Goal: Task Accomplishment & Management: Manage account settings

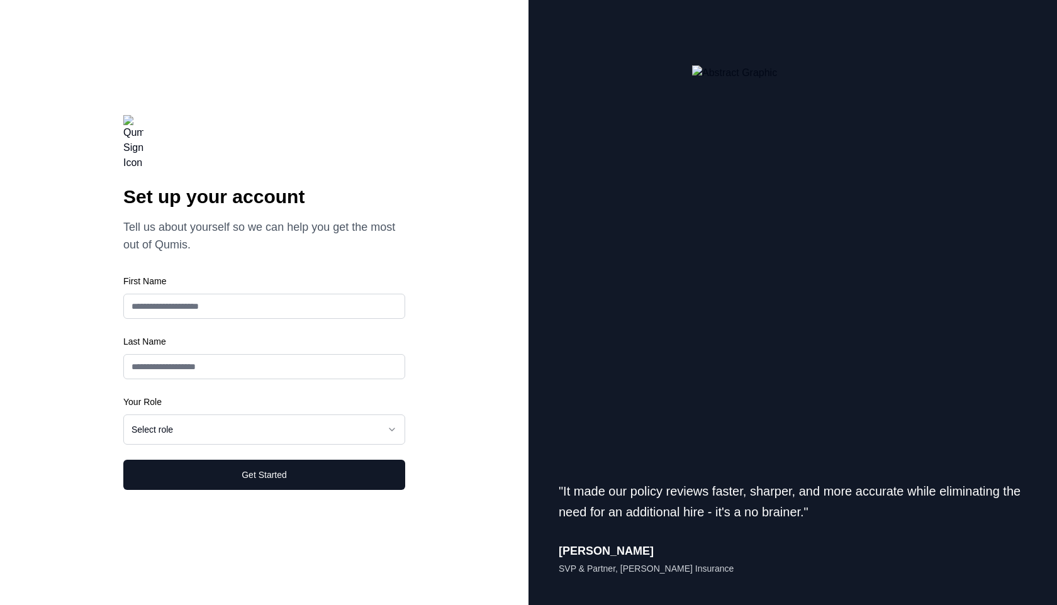
click at [180, 296] on input "First Name" at bounding box center [264, 306] width 282 height 25
type input "****"
click at [185, 319] on input "First Name" at bounding box center [264, 306] width 282 height 25
type input "****"
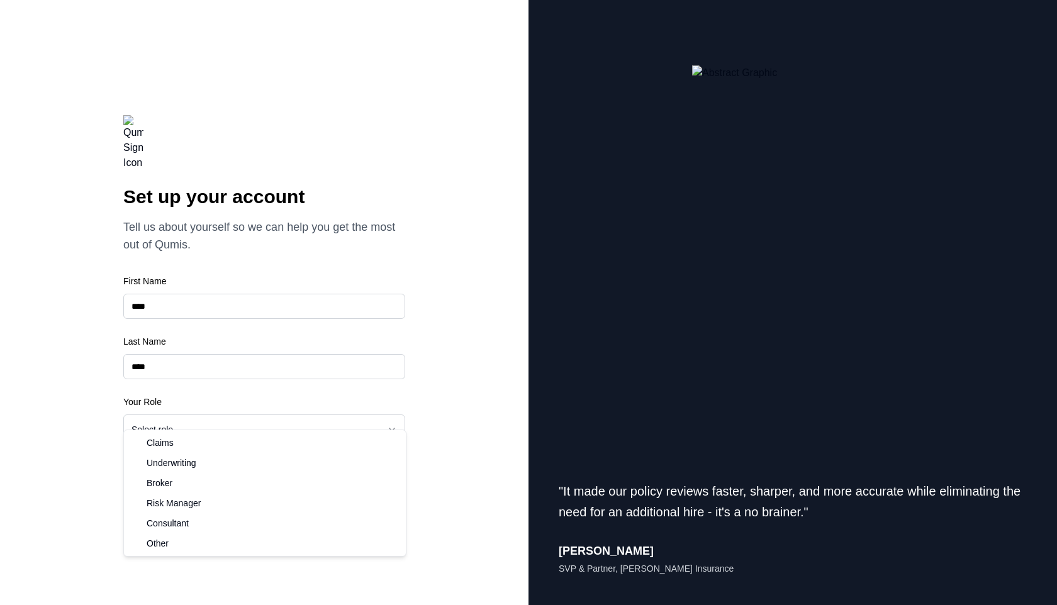
click at [195, 409] on html "**********" at bounding box center [528, 302] width 1057 height 605
select select "******"
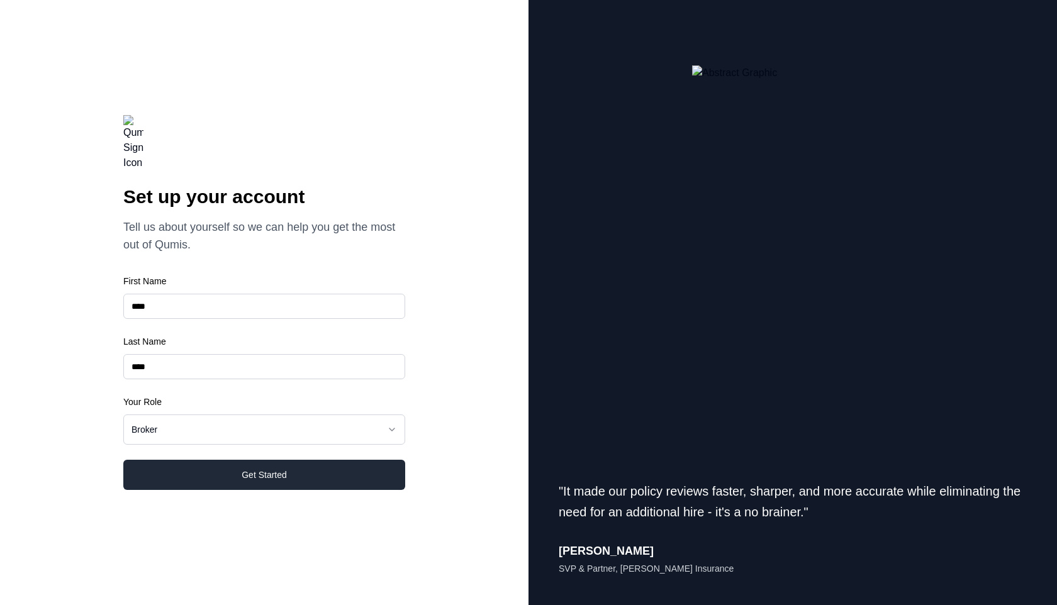
click at [248, 460] on button "Get Started" at bounding box center [264, 475] width 282 height 30
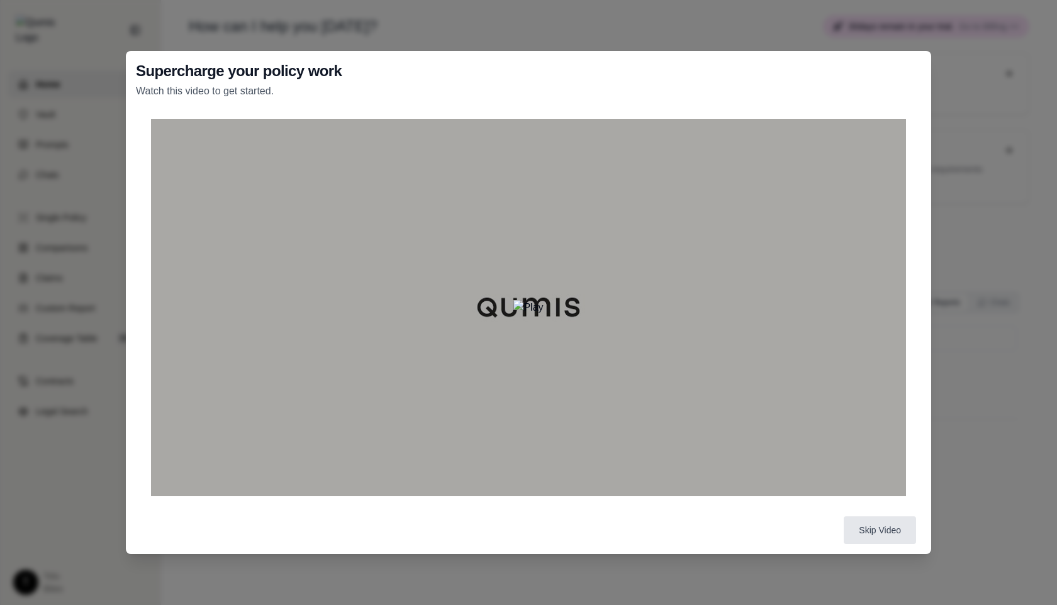
click at [529, 311] on img at bounding box center [528, 307] width 30 height 15
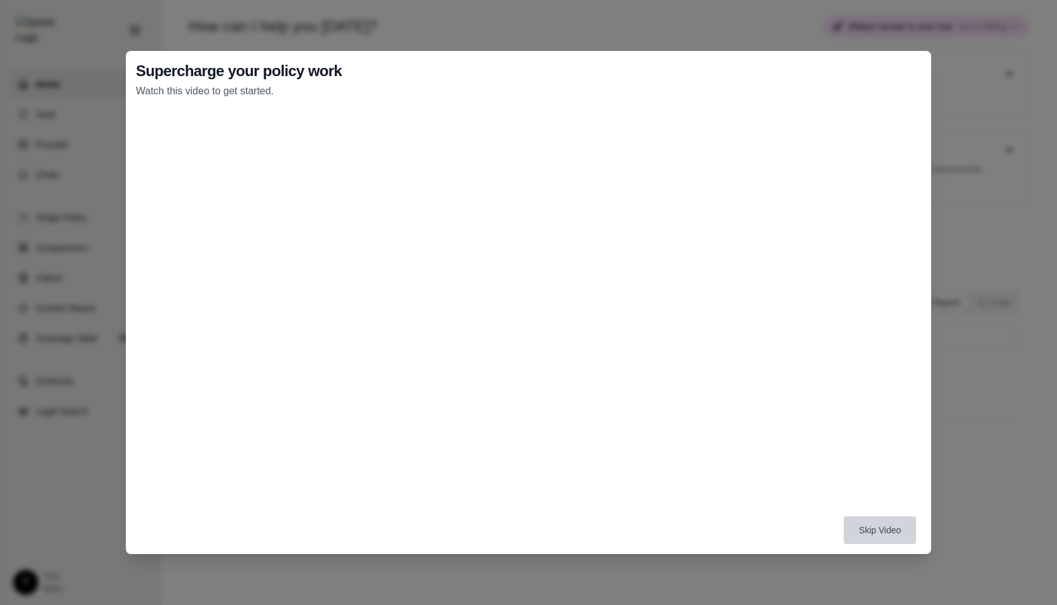
click at [877, 535] on button "Skip Video" at bounding box center [879, 530] width 72 height 28
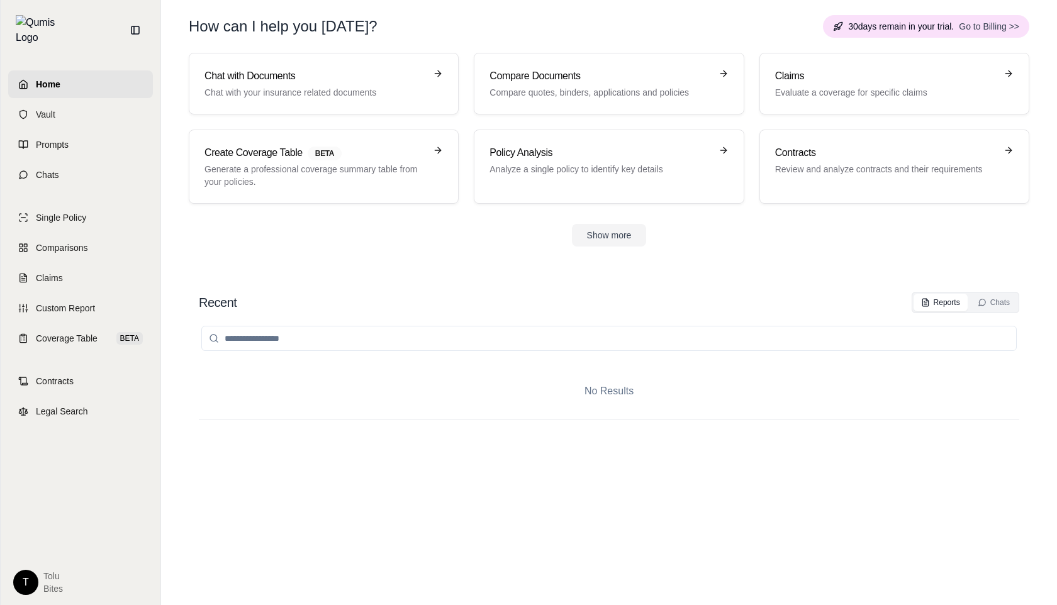
click at [974, 25] on span "Go to Billing >>" at bounding box center [988, 26] width 60 height 13
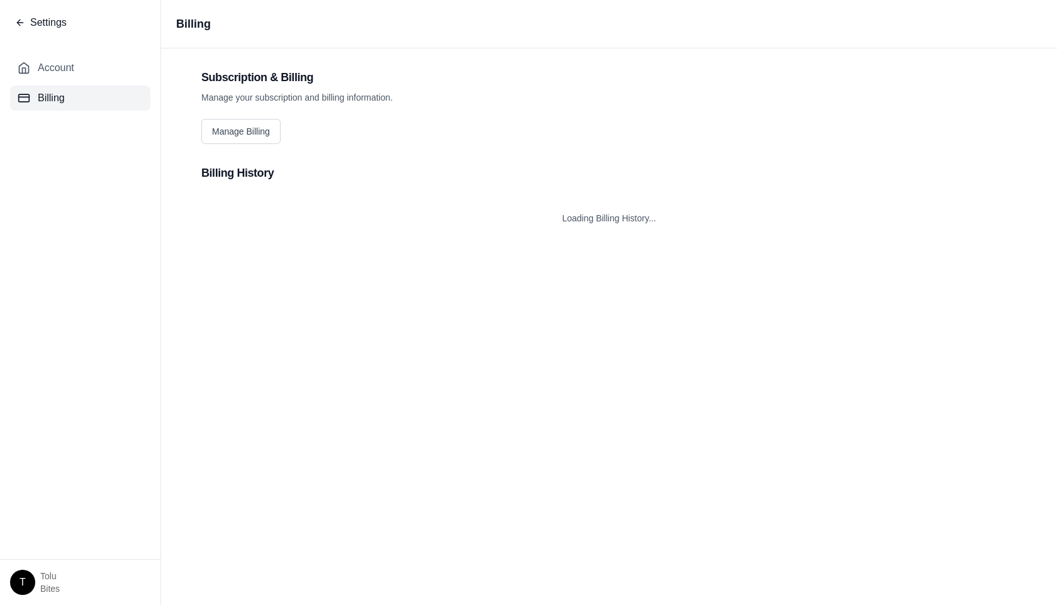
click at [28, 21] on button "Settings" at bounding box center [41, 22] width 52 height 15
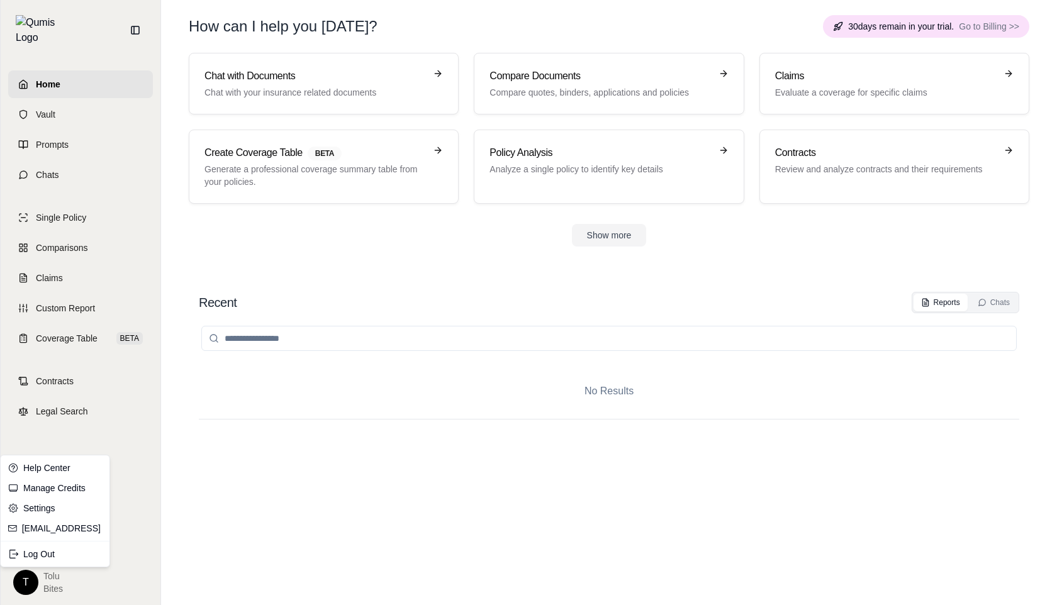
click at [25, 584] on html "Home Vault Prompts Chats Single Policy Comparisons Claims Custom Report Coverag…" at bounding box center [528, 302] width 1057 height 605
click at [45, 490] on link "Manage Credits" at bounding box center [55, 488] width 104 height 20
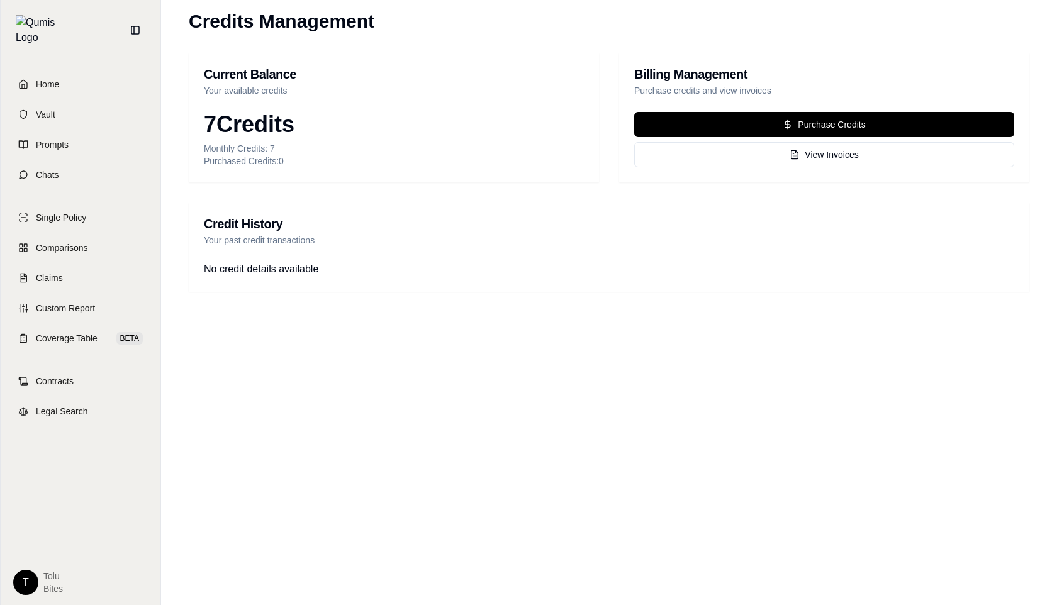
click at [27, 581] on html "Home Vault Prompts Chats Single Policy Comparisons Claims Custom Report Coverag…" at bounding box center [528, 302] width 1057 height 605
click at [58, 513] on link "Settings" at bounding box center [55, 508] width 104 height 20
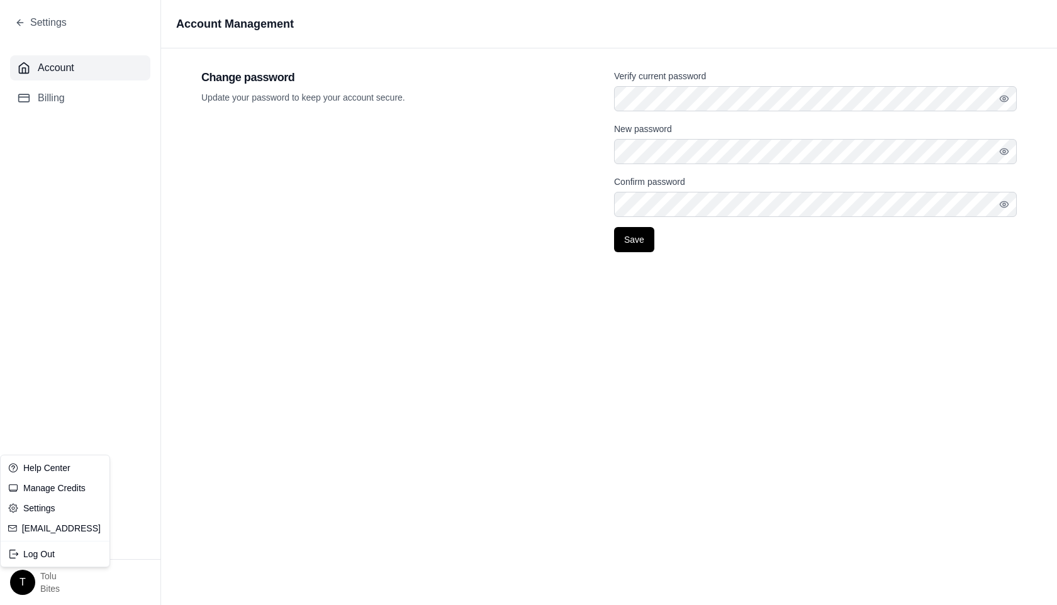
click at [25, 592] on html "Settings Account Billing T tolu Bites Account Management Change password Update…" at bounding box center [528, 302] width 1057 height 605
click at [66, 376] on html "Settings Account Billing T tolu Bites Account Management Change password Update…" at bounding box center [528, 302] width 1057 height 605
click at [68, 69] on span "Account" at bounding box center [56, 67] width 36 height 15
click at [62, 107] on button "Billing" at bounding box center [80, 98] width 140 height 25
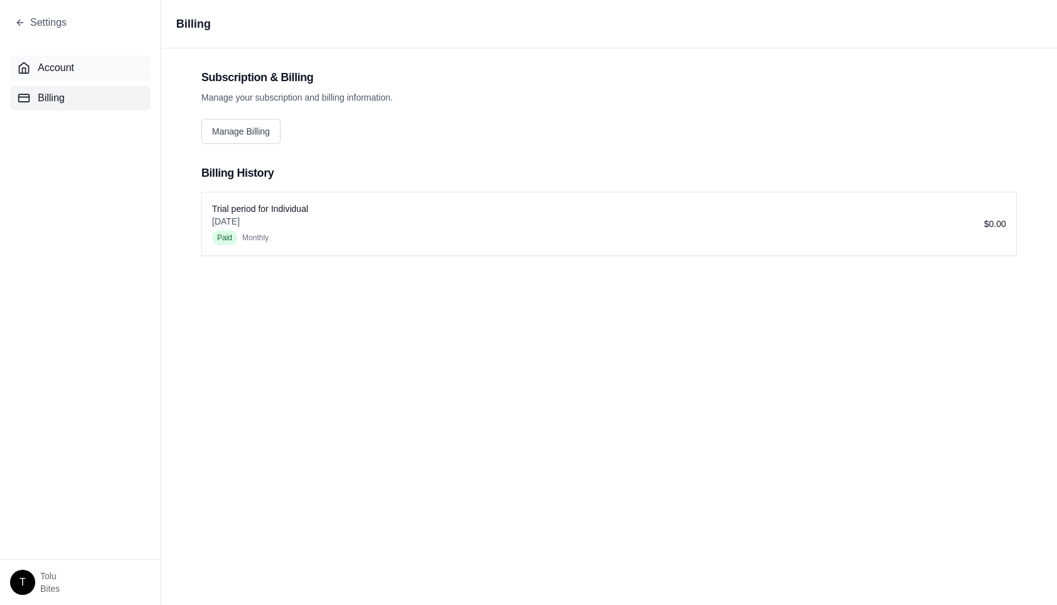
click at [60, 66] on span "Account" at bounding box center [56, 67] width 36 height 15
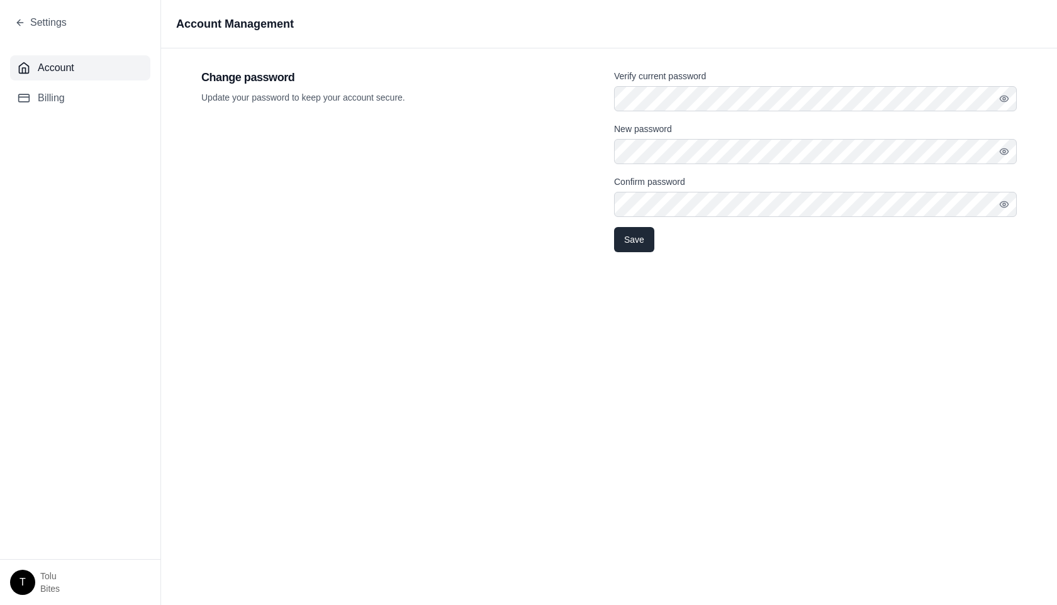
click at [634, 241] on button "Save" at bounding box center [634, 239] width 40 height 25
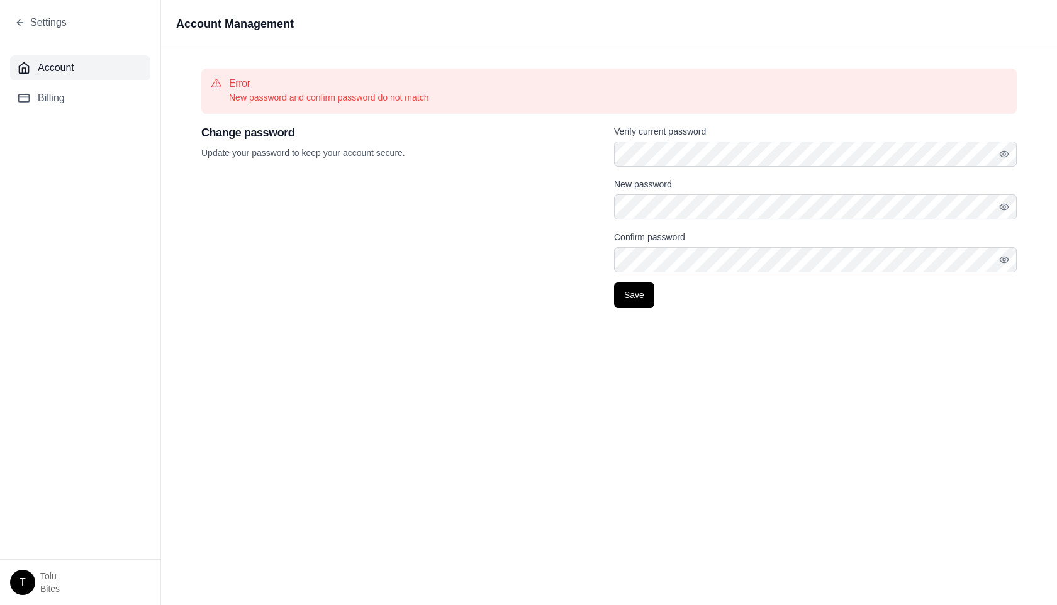
click at [585, 213] on div "Change password Update your password to keep your account secure. Verify curren…" at bounding box center [608, 216] width 815 height 184
click at [1002, 211] on icon "button" at bounding box center [1004, 207] width 10 height 10
click at [999, 267] on button "button" at bounding box center [1008, 259] width 18 height 25
click at [634, 296] on button "Save" at bounding box center [634, 294] width 40 height 25
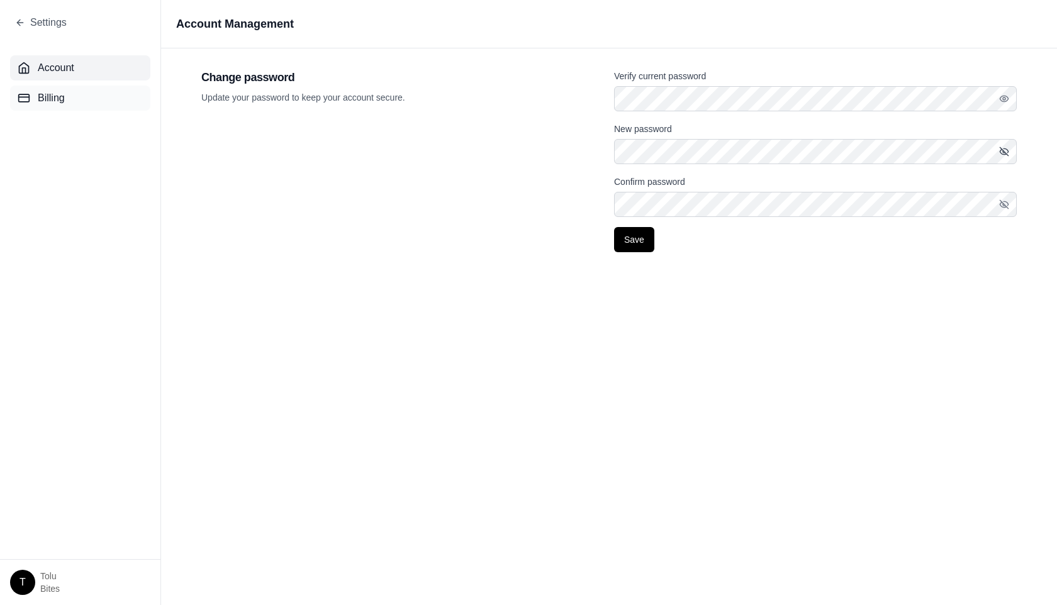
click at [55, 99] on span "Billing" at bounding box center [51, 98] width 27 height 15
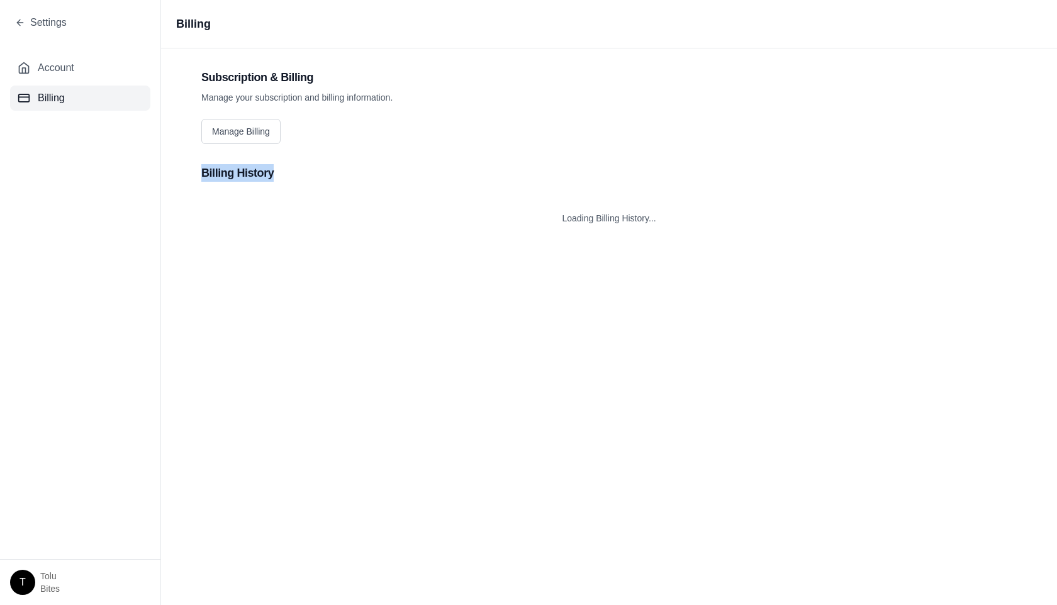
drag, startPoint x: 271, startPoint y: 172, endPoint x: 192, endPoint y: 168, distance: 78.7
click at [192, 168] on div "Subscription & Billing Manage your subscription and billing information. Manage…" at bounding box center [609, 157] width 896 height 176
click at [301, 168] on h2 "Billing History" at bounding box center [608, 173] width 815 height 18
drag, startPoint x: 311, startPoint y: 209, endPoint x: 204, endPoint y: 208, distance: 107.6
click at [204, 208] on div "Trial period for Individual [DATE] Paid monthly $0.00" at bounding box center [609, 223] width 814 height 63
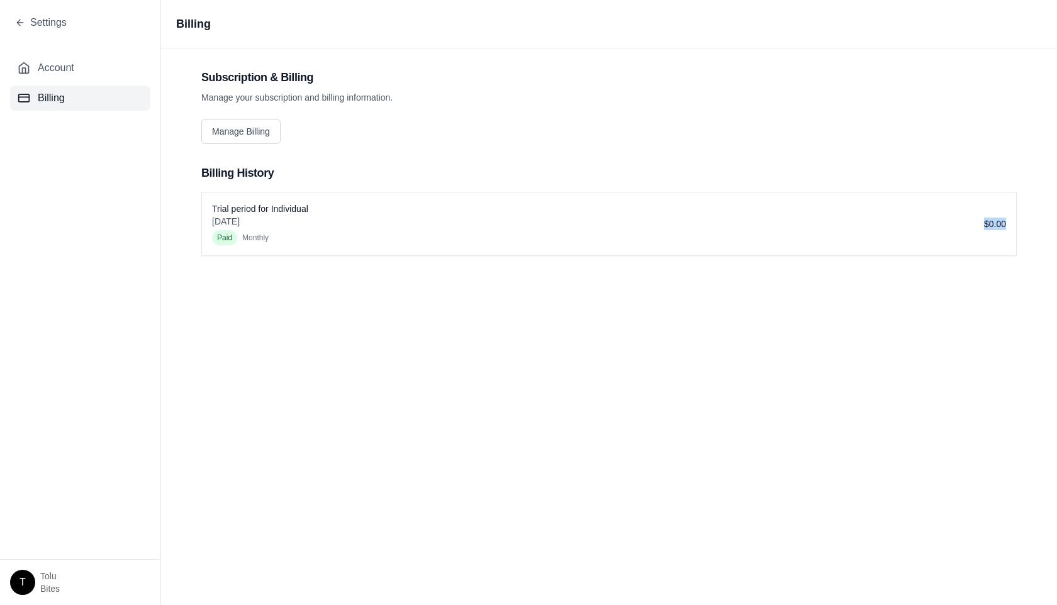
drag, startPoint x: 1009, startPoint y: 224, endPoint x: 984, endPoint y: 223, distance: 25.2
click at [984, 223] on div "Trial period for Individual [DATE] Paid monthly $0.00" at bounding box center [609, 223] width 814 height 63
drag, startPoint x: 267, startPoint y: 241, endPoint x: 242, endPoint y: 237, distance: 25.5
click at [242, 237] on span "monthly" at bounding box center [255, 238] width 26 height 10
click at [240, 132] on button "Manage Billing" at bounding box center [240, 131] width 79 height 25
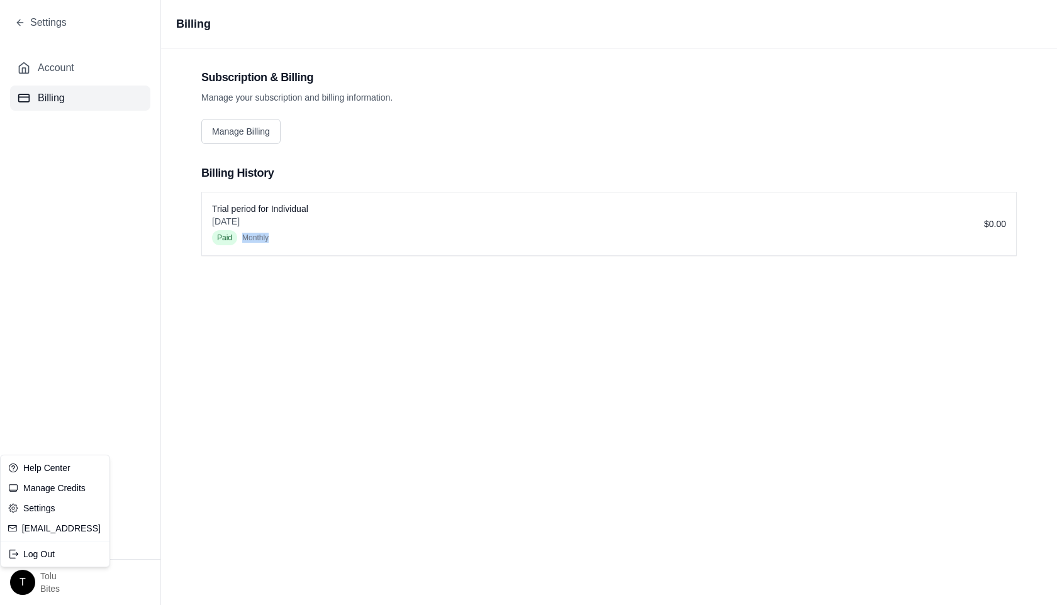
click at [25, 580] on html "Settings Account Billing T tolu Bites Billing Subscription & Billing Manage you…" at bounding box center [528, 302] width 1057 height 605
click at [98, 397] on html "Settings Account Billing T tolu Bites Billing Subscription & Billing Manage you…" at bounding box center [528, 302] width 1057 height 605
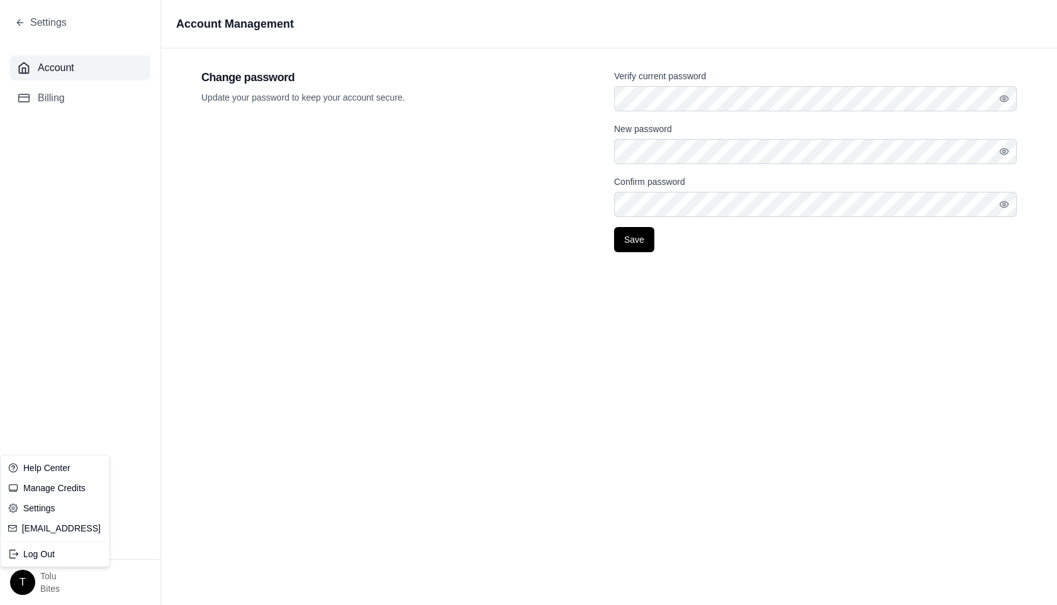
click at [24, 580] on html "Settings Account Billing T tolu Bites Account Management Change password Update…" at bounding box center [528, 302] width 1057 height 605
click at [372, 408] on html "Settings Account Billing T tolu Bites Account Management Change password Update…" at bounding box center [528, 302] width 1057 height 605
click at [92, 129] on span "User Management" at bounding box center [79, 128] width 83 height 15
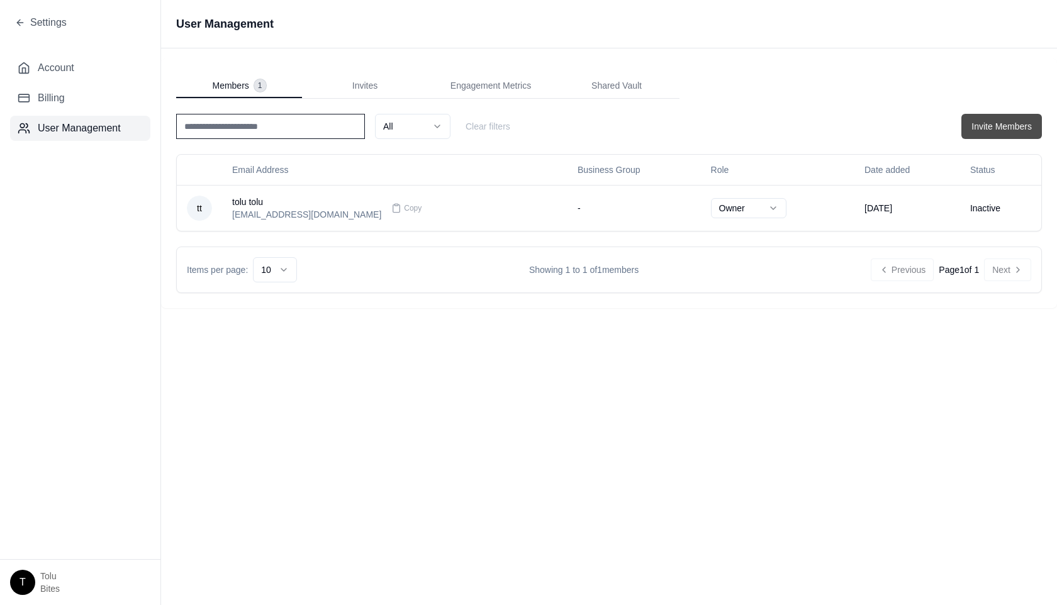
click at [979, 129] on button "Invite Members" at bounding box center [1001, 126] width 80 height 25
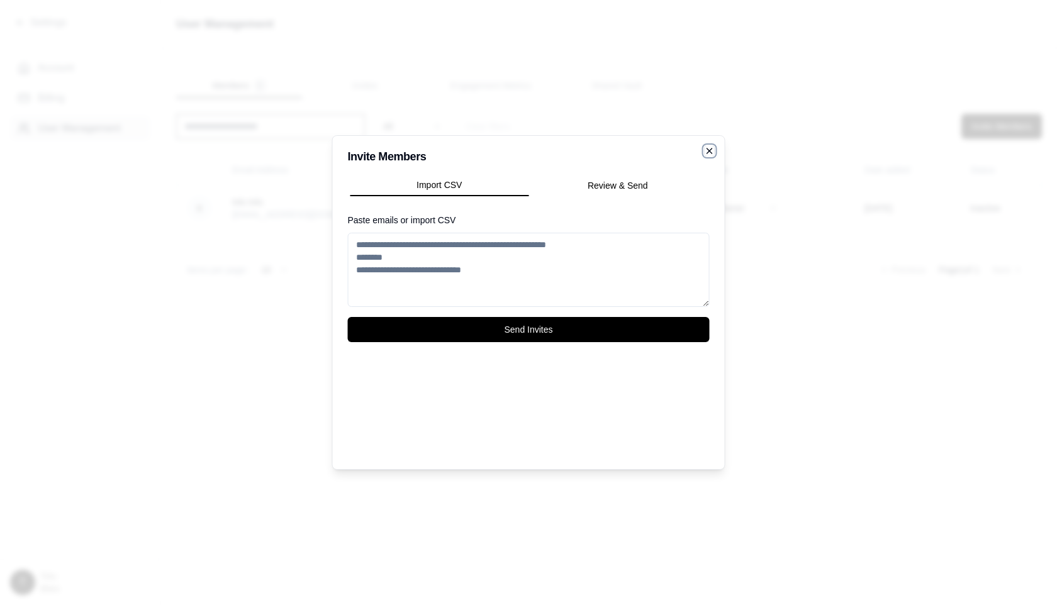
click at [709, 147] on icon "button" at bounding box center [709, 151] width 10 height 10
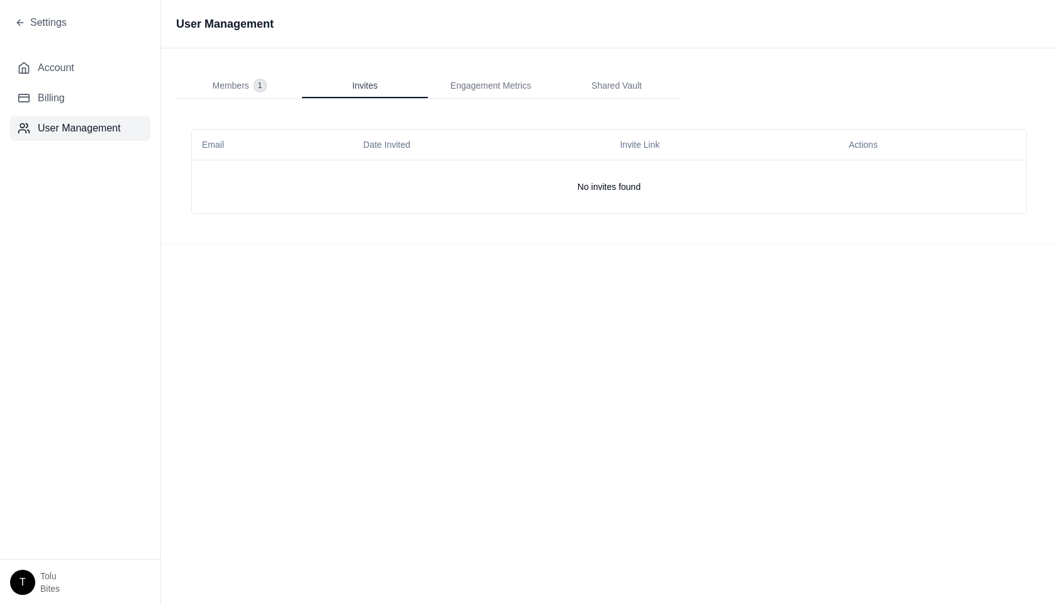
click at [374, 88] on span "Invites" at bounding box center [364, 85] width 25 height 13
click at [254, 82] on span "1" at bounding box center [260, 85] width 12 height 13
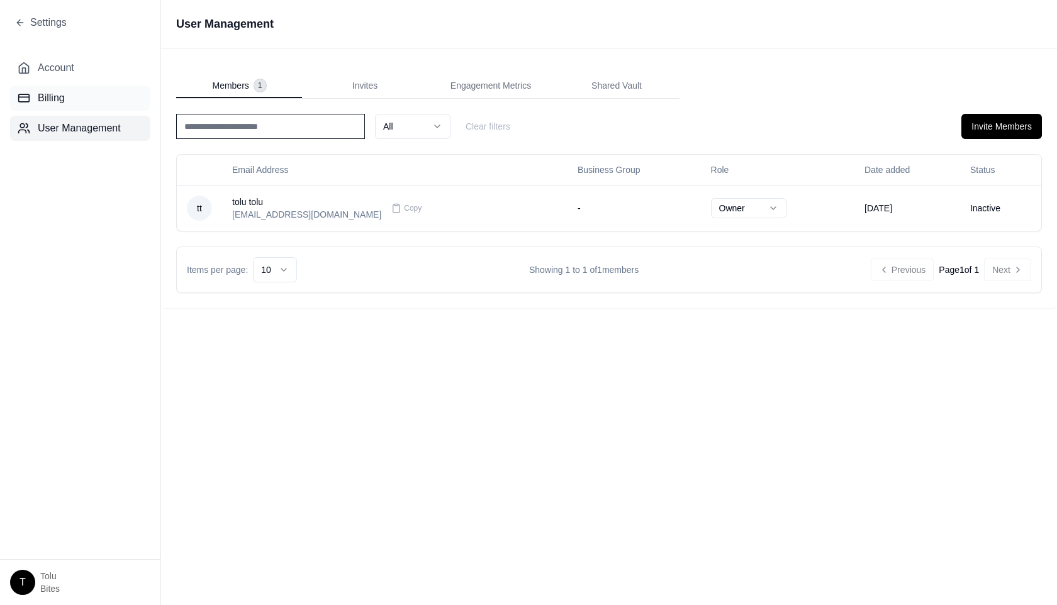
click at [50, 94] on span "Billing" at bounding box center [51, 98] width 27 height 15
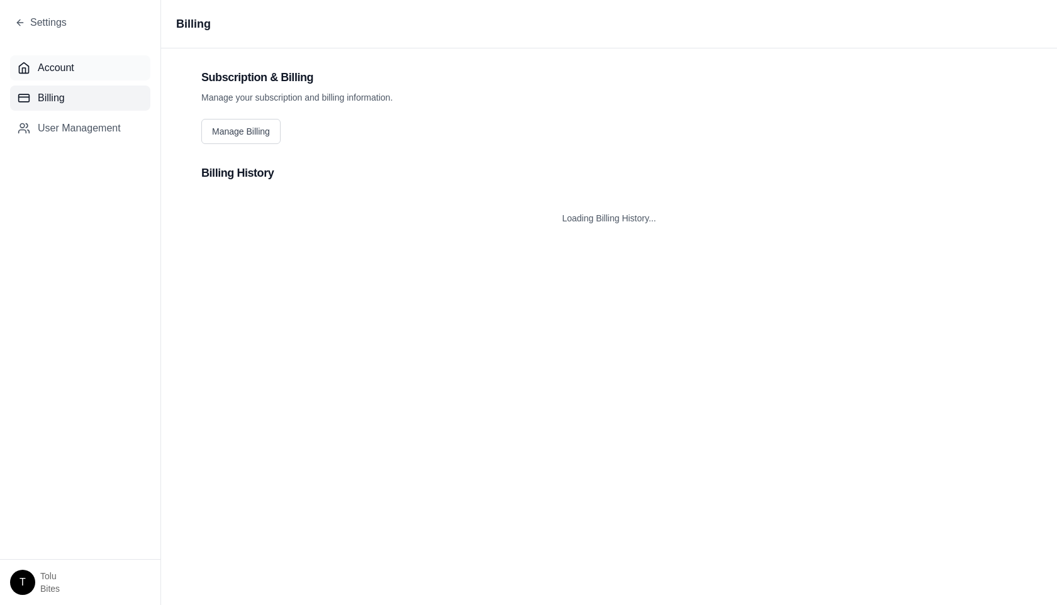
click at [59, 62] on span "Account" at bounding box center [56, 67] width 36 height 15
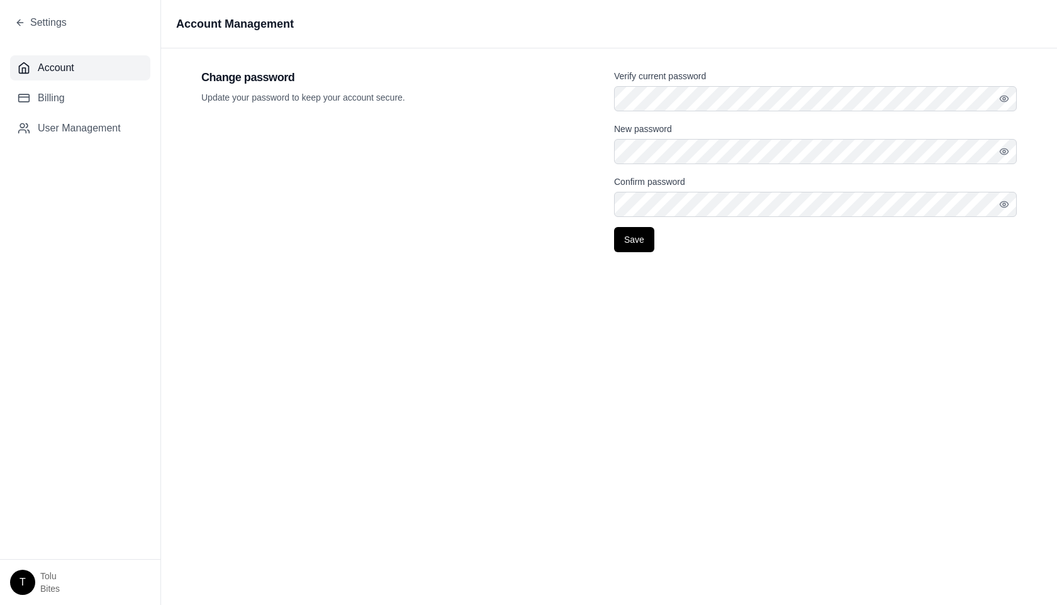
click at [26, 579] on html "Settings Account Billing User Management T tolu Bites Account Management Change…" at bounding box center [528, 302] width 1057 height 605
click at [65, 484] on link "Manage Credits" at bounding box center [55, 488] width 104 height 20
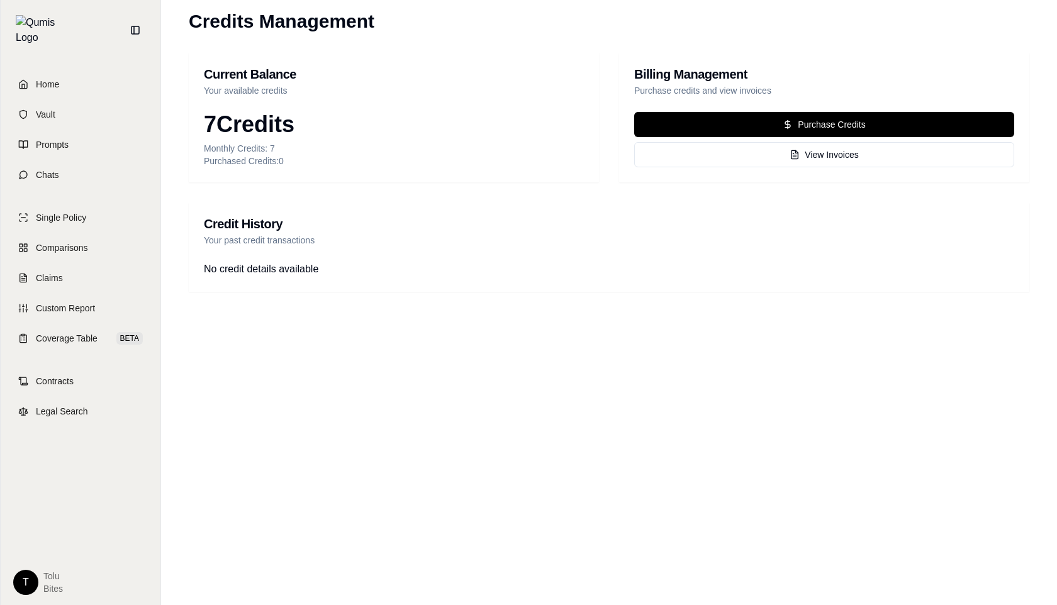
click at [31, 576] on html "Home Vault Prompts Chats Single Policy Comparisons Claims Custom Report Coverag…" at bounding box center [528, 302] width 1057 height 605
click at [94, 449] on html "Home Vault Prompts Chats Single Policy Comparisons Claims Custom Report Coverag…" at bounding box center [528, 302] width 1057 height 605
drag, startPoint x: 274, startPoint y: 149, endPoint x: 268, endPoint y: 150, distance: 6.3
click at [268, 150] on div "Monthly Credits: 7" at bounding box center [394, 148] width 380 height 13
drag, startPoint x: 217, startPoint y: 120, endPoint x: 201, endPoint y: 119, distance: 16.4
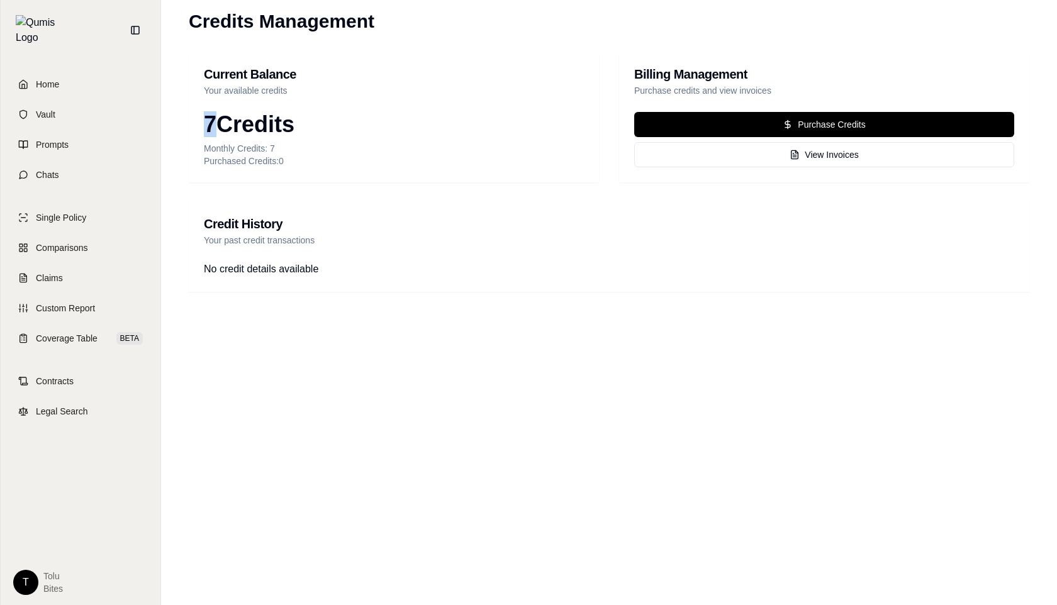
click at [201, 119] on div "7 Credits Monthly Credits: 7 Purchased Credits: 0" at bounding box center [394, 147] width 410 height 70
drag, startPoint x: 214, startPoint y: 119, endPoint x: 201, endPoint y: 121, distance: 13.4
click at [201, 121] on div "7 Credits Monthly Credits: 7 Purchased Credits: 0" at bounding box center [394, 147] width 410 height 70
click at [72, 211] on span "Single Policy" at bounding box center [61, 217] width 50 height 13
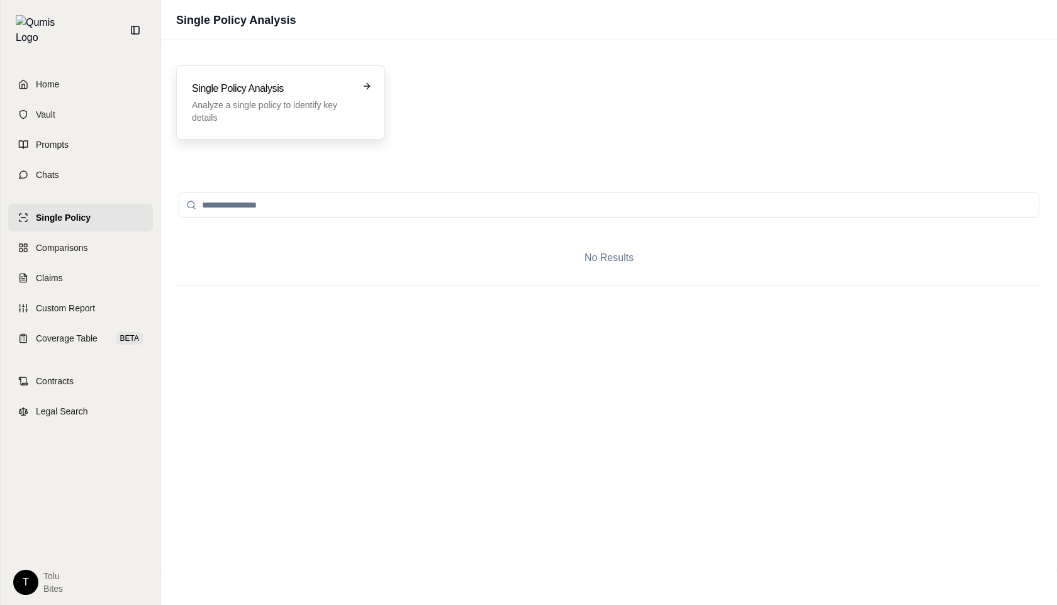
click at [284, 100] on p "Analyze a single policy to identify key details" at bounding box center [272, 111] width 160 height 25
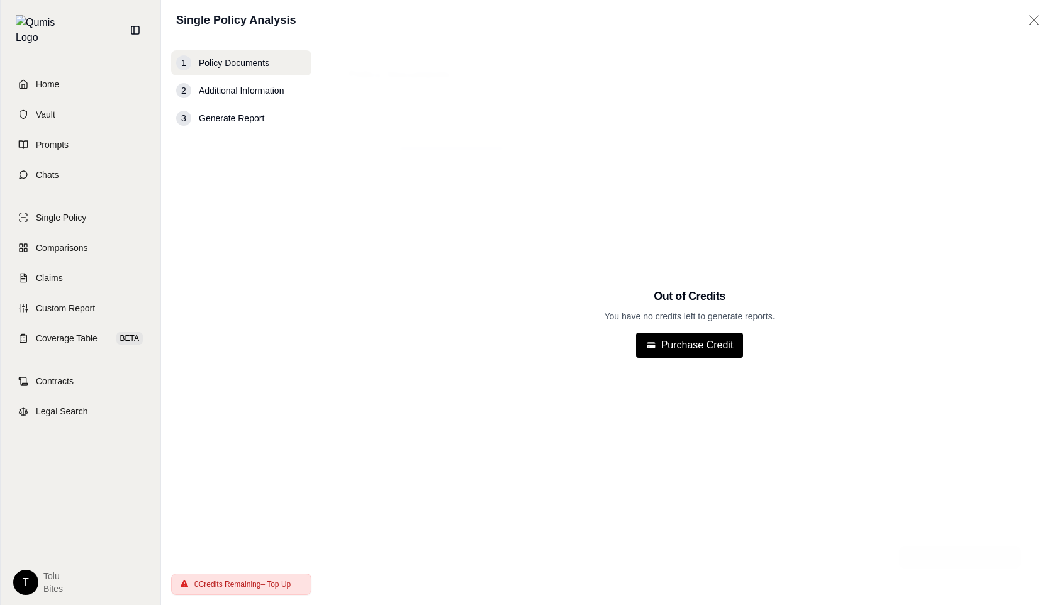
click at [230, 93] on span "Additional Information" at bounding box center [241, 90] width 85 height 13
click at [231, 120] on span "Generate Report" at bounding box center [231, 118] width 65 height 13
click at [231, 89] on span "Additional Information" at bounding box center [241, 90] width 85 height 13
click at [231, 115] on span "Generate Report" at bounding box center [231, 118] width 65 height 13
click at [70, 241] on span "Comparisons" at bounding box center [62, 247] width 52 height 13
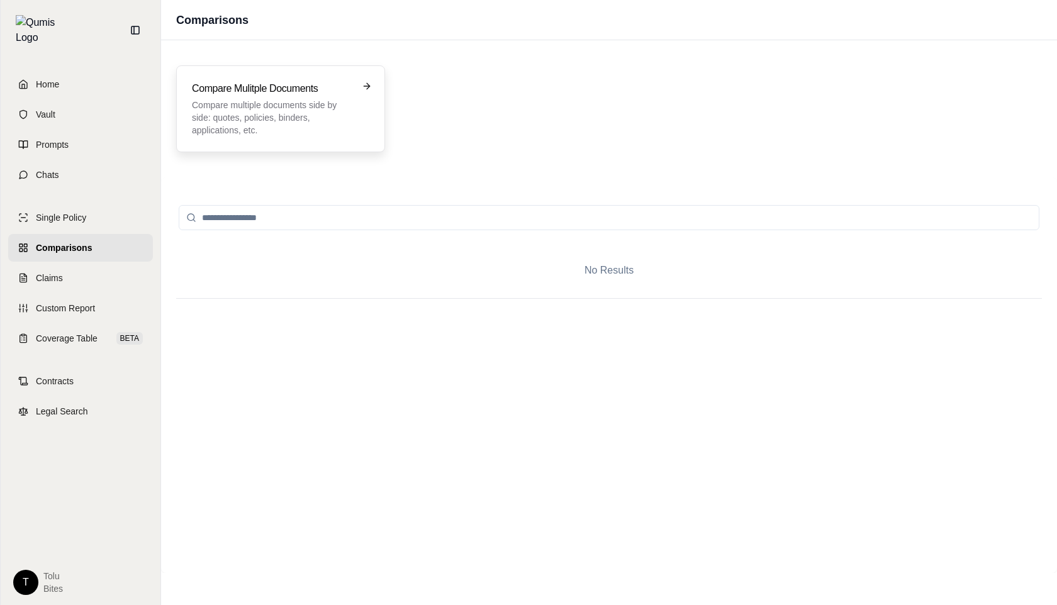
click at [313, 125] on p "Compare multiple documents side by side: quotes, policies, binders, application…" at bounding box center [272, 118] width 160 height 38
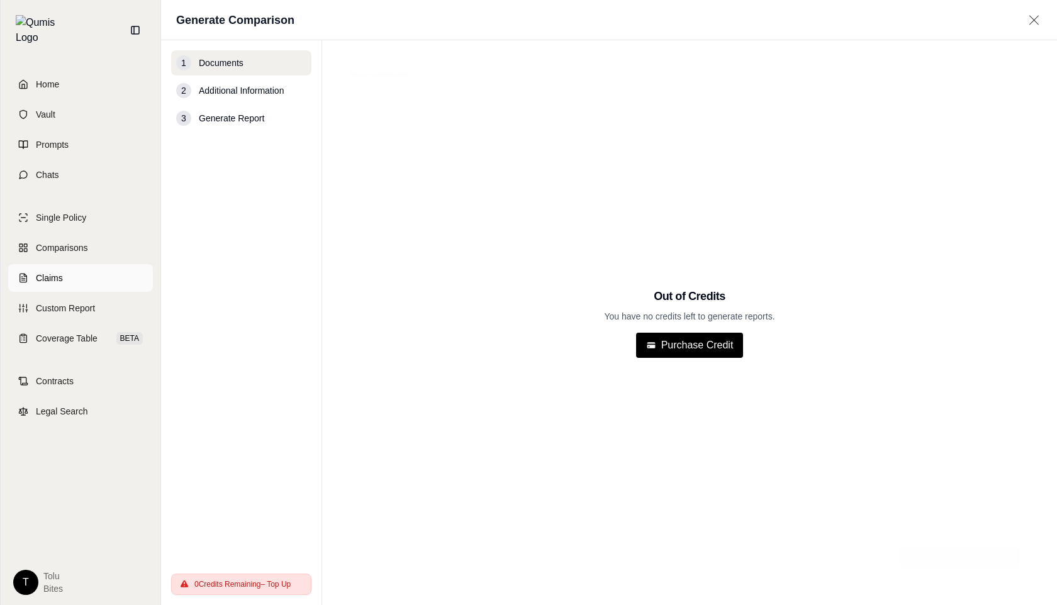
click at [54, 272] on span "Claims" at bounding box center [49, 278] width 27 height 13
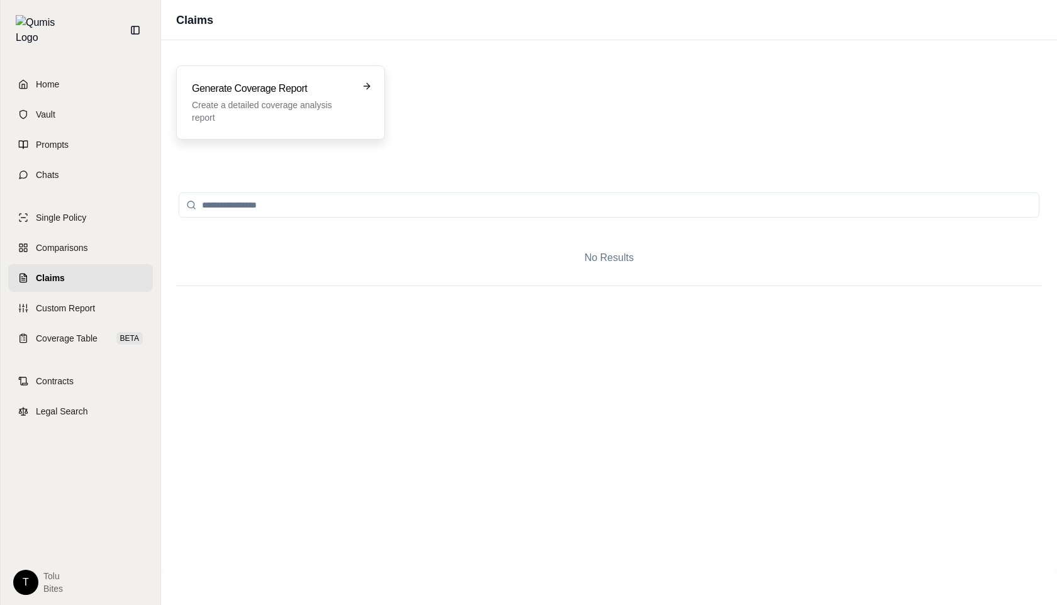
click at [267, 91] on h3 "Generate Coverage Report" at bounding box center [272, 88] width 160 height 15
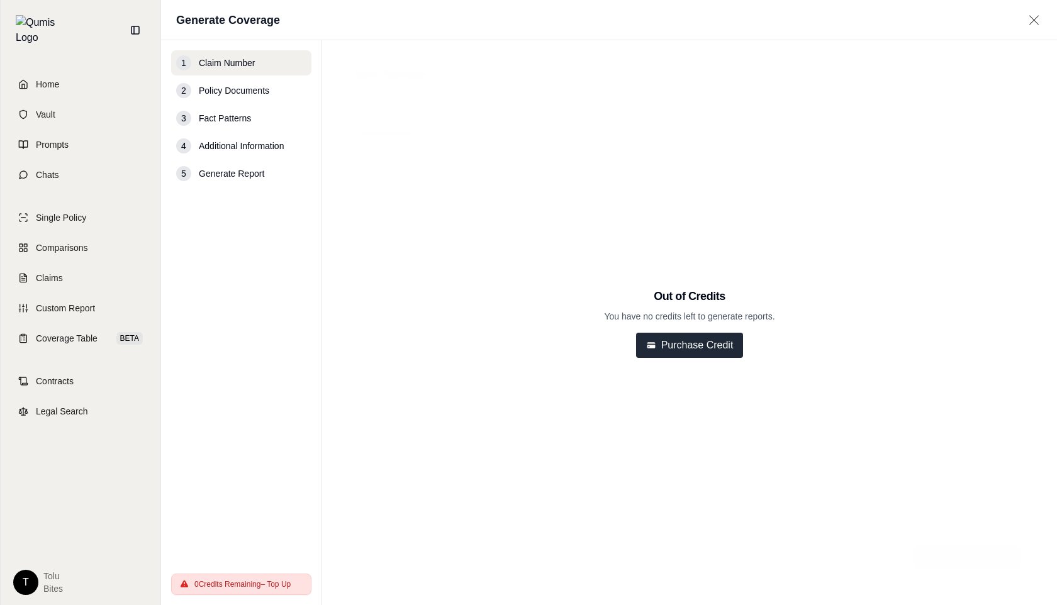
click at [693, 348] on button "Purchase Credit" at bounding box center [690, 345] width 108 height 25
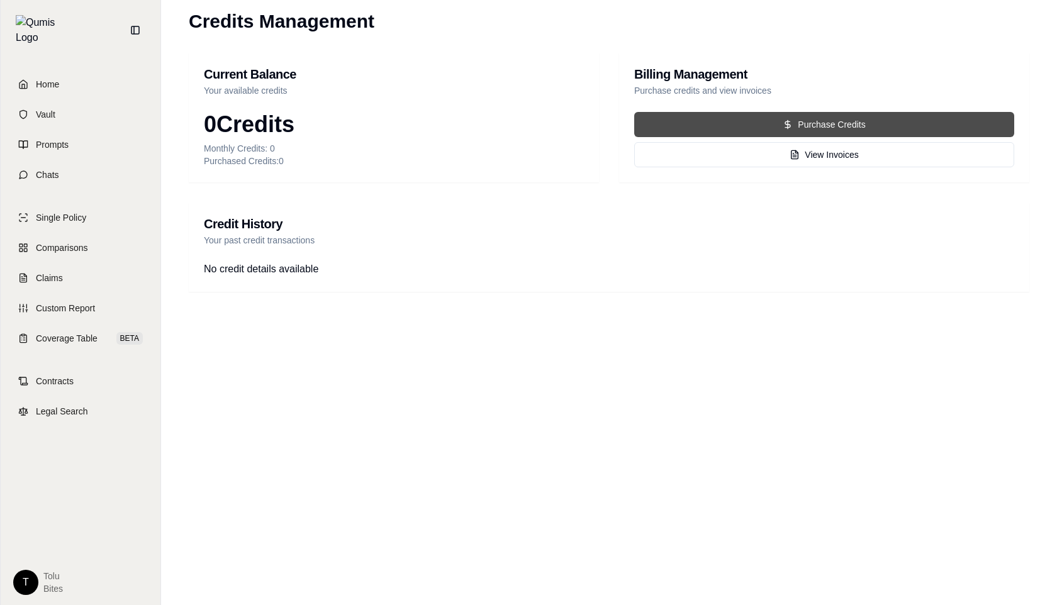
click at [833, 124] on button "Purchase Credits" at bounding box center [824, 124] width 380 height 25
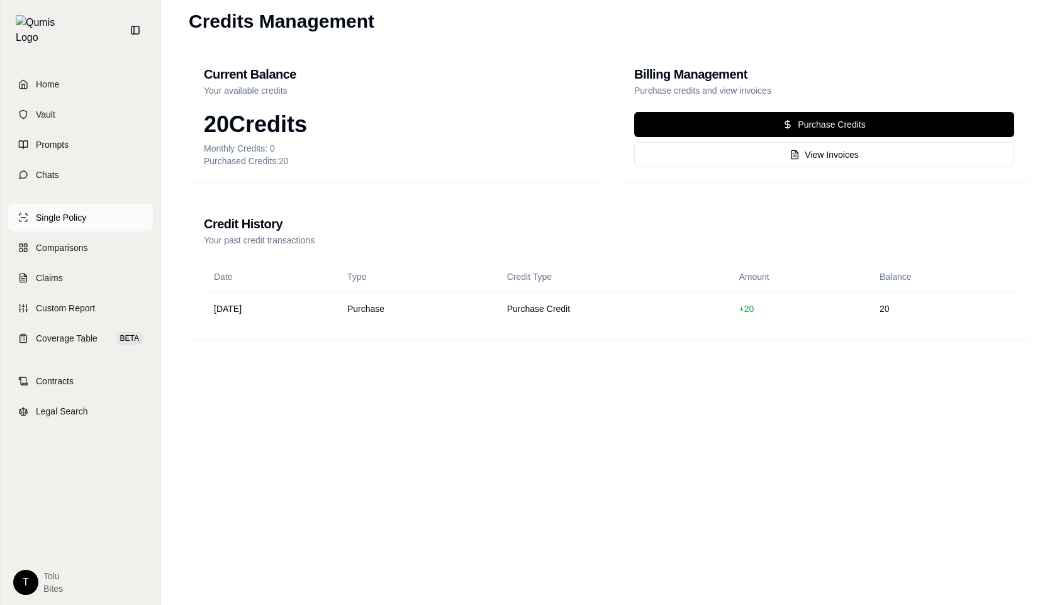
click at [67, 211] on span "Single Policy" at bounding box center [61, 217] width 50 height 13
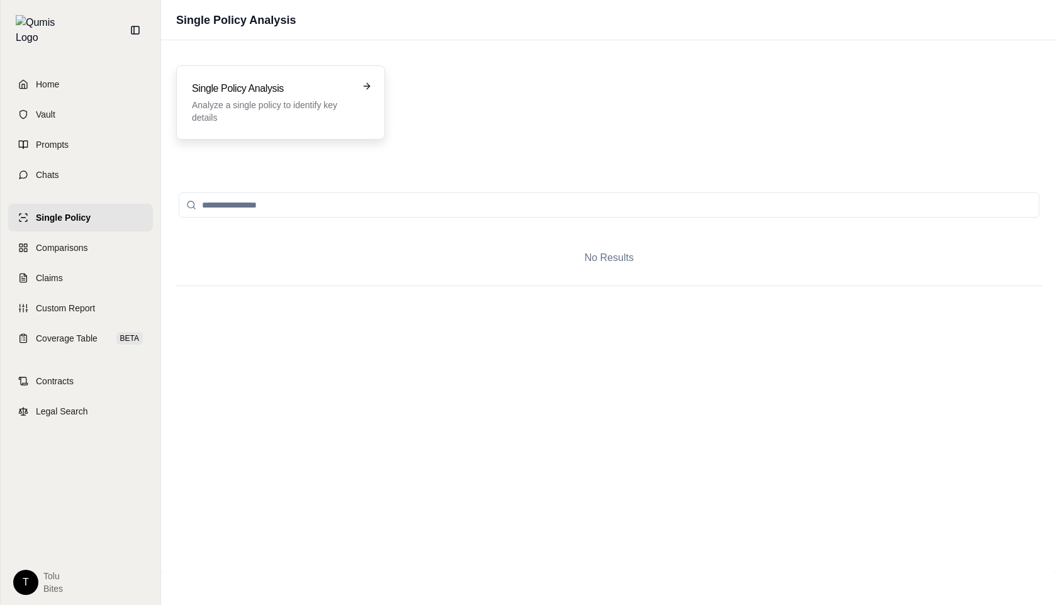
click at [335, 118] on p "Analyze a single policy to identify key details" at bounding box center [272, 111] width 160 height 25
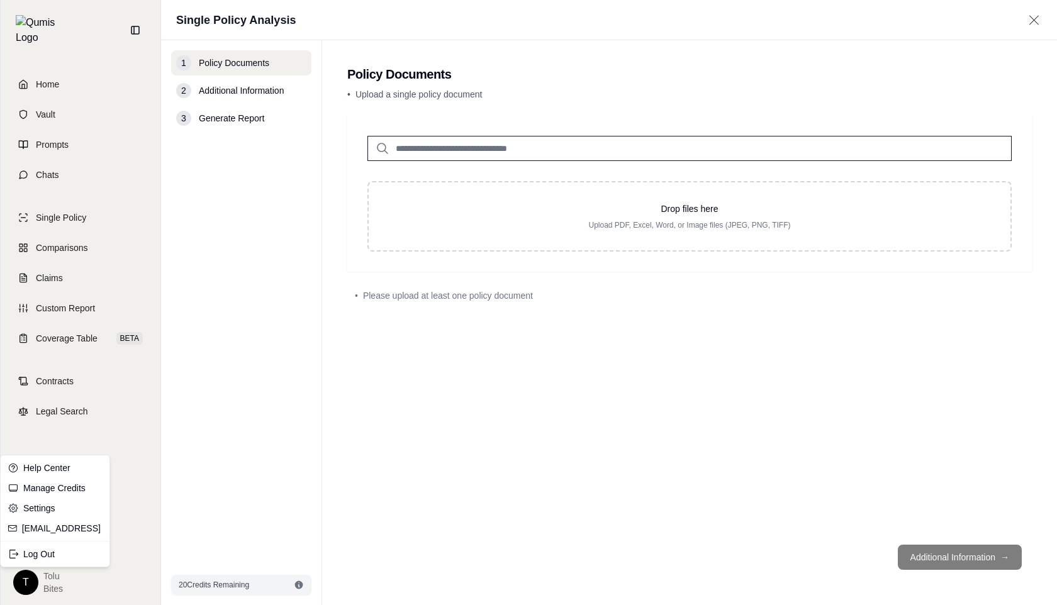
click at [20, 582] on html "Home Vault Prompts Chats Single Policy Comparisons Claims Custom Report Coverag…" at bounding box center [528, 302] width 1057 height 605
click at [122, 468] on html "Home Vault Prompts Chats Single Policy Comparisons Claims Custom Report Coverag…" at bounding box center [528, 302] width 1057 height 605
click at [15, 586] on html "Home Vault Prompts Chats Single Policy Comparisons Claims Custom Report Coverag…" at bounding box center [528, 302] width 1057 height 605
click at [48, 510] on link "Settings" at bounding box center [55, 508] width 104 height 20
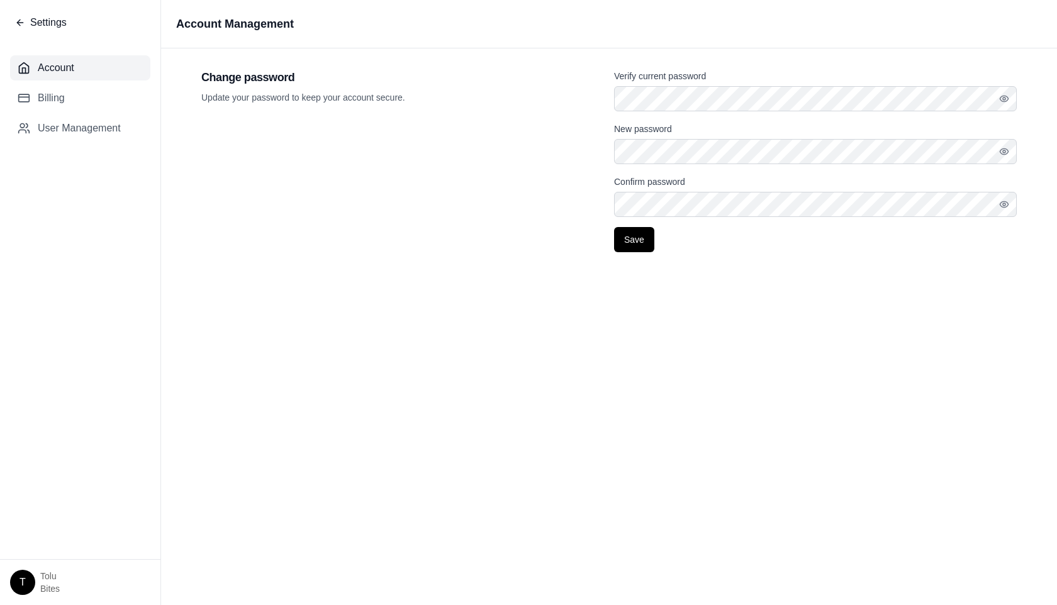
click at [51, 16] on span "Settings" at bounding box center [48, 22] width 36 height 15
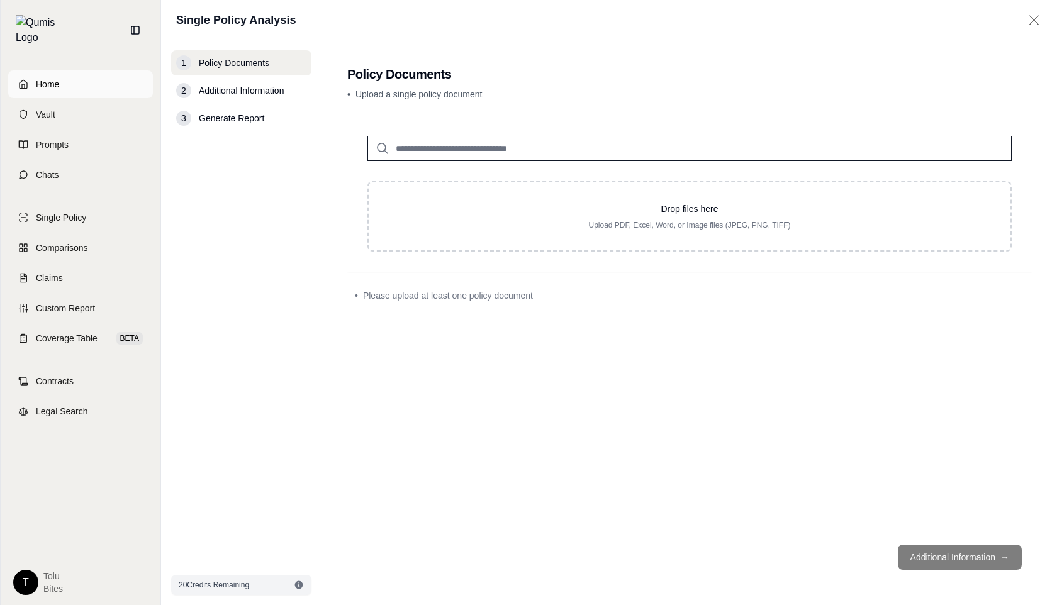
click at [54, 78] on span "Home" at bounding box center [47, 84] width 23 height 13
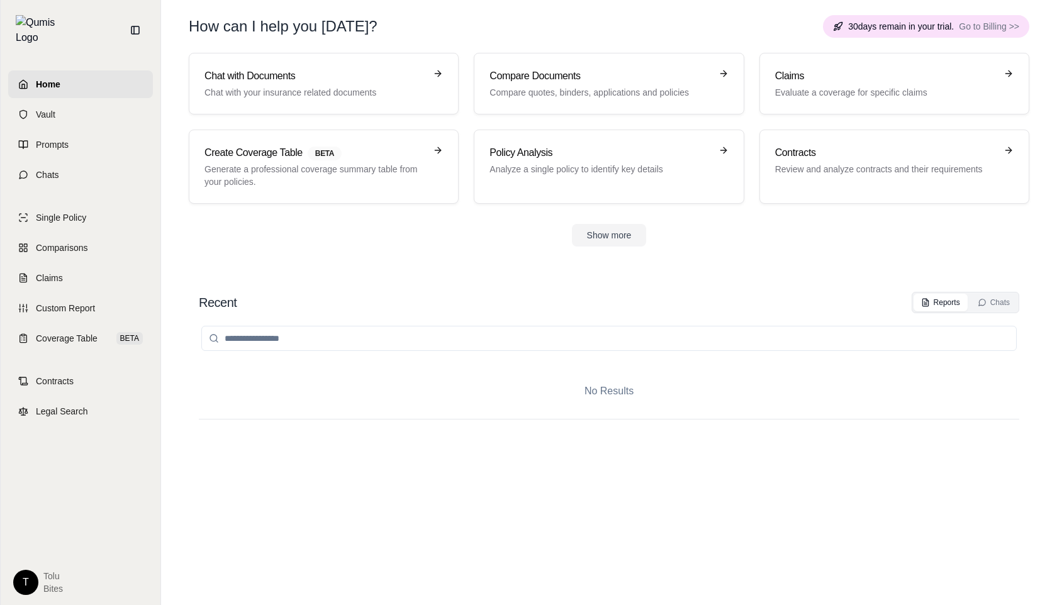
click at [29, 584] on html "Home Vault Prompts Chats Single Policy Comparisons Claims Custom Report Coverag…" at bounding box center [528, 302] width 1057 height 605
click at [121, 438] on html "Home Vault Prompts Chats Single Policy Comparisons Claims Custom Report Coverag…" at bounding box center [528, 302] width 1057 height 605
click at [30, 579] on html "Home Vault Prompts Chats Single Policy Comparisons Claims Custom Report Coverag…" at bounding box center [528, 302] width 1057 height 605
click at [82, 431] on html "Home Vault Prompts Chats Single Policy Comparisons Claims Custom Report Coverag…" at bounding box center [528, 302] width 1057 height 605
click at [28, 587] on html "Home Vault Prompts Chats Single Policy Comparisons Claims Custom Report Coverag…" at bounding box center [528, 302] width 1057 height 605
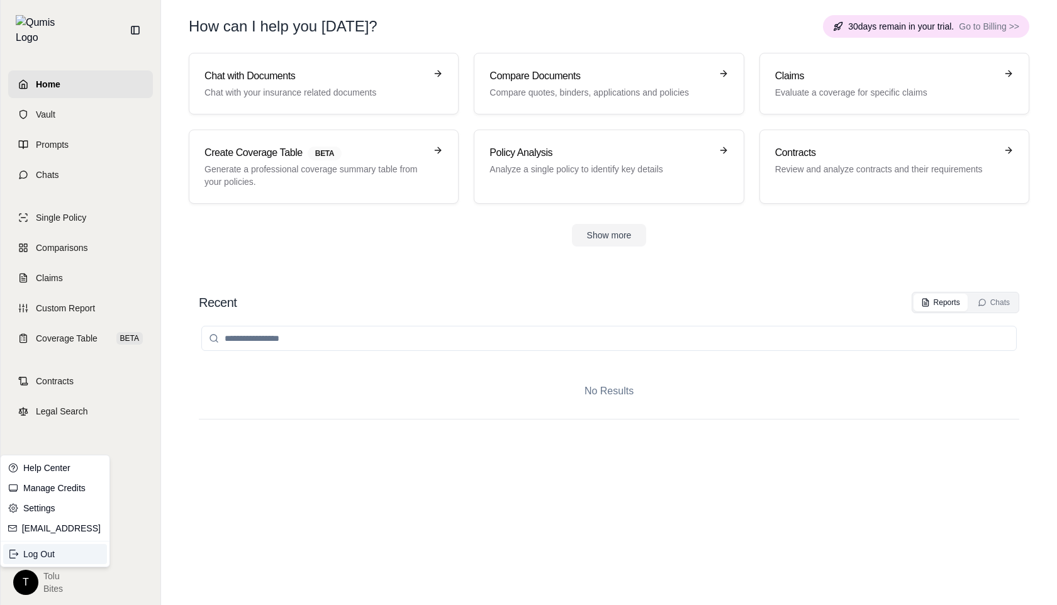
click at [50, 548] on div "Log Out" at bounding box center [55, 554] width 104 height 20
